Goal: Information Seeking & Learning: Learn about a topic

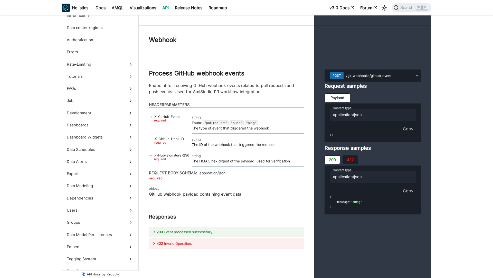
scroll to position [22847, 0]
